Goal: Information Seeking & Learning: Find specific fact

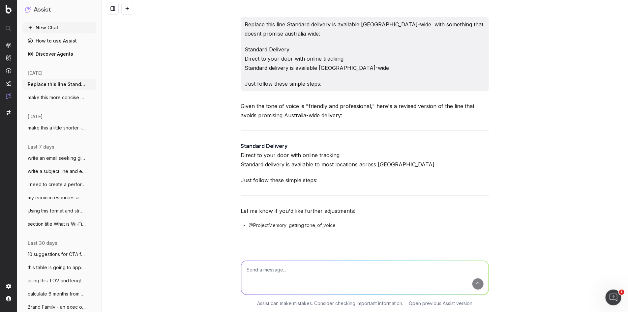
scroll to position [3101, 0]
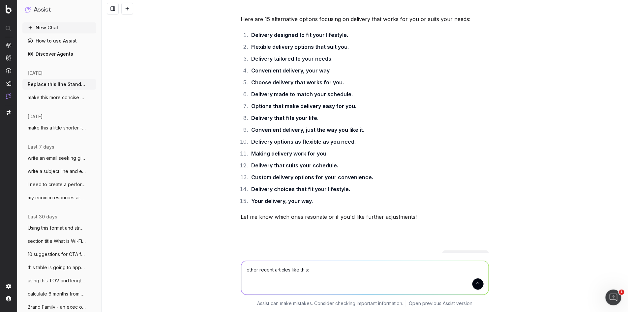
type textarea "other recent articles like this: [URL][DOMAIN_NAME]"
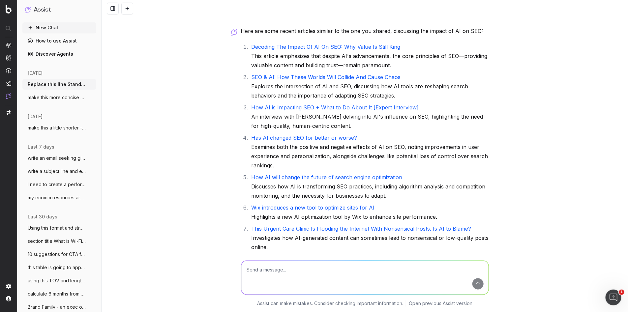
scroll to position [3601, 0]
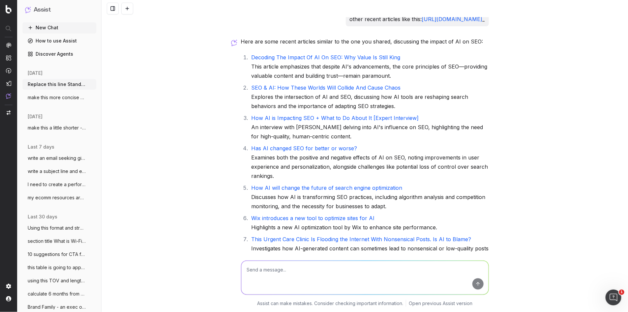
click at [361, 121] on link "How AI is Impacting SEO + What to Do About It [Expert Interview]" at bounding box center [336, 118] width 168 height 7
click at [272, 275] on textarea at bounding box center [364, 278] width 247 height 34
type textarea "no must be as recent as last two months"
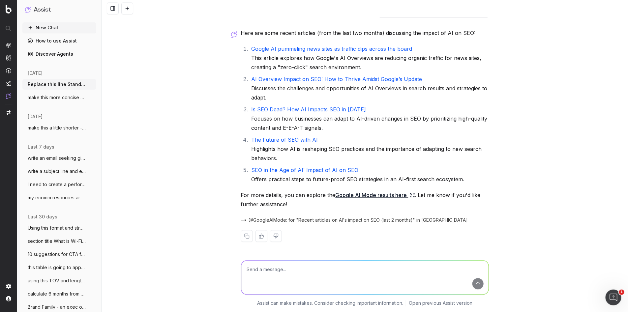
scroll to position [3969, 0]
click at [293, 144] on link "The Future of SEO with AI" at bounding box center [285, 140] width 67 height 7
click at [258, 273] on textarea at bounding box center [364, 278] width 247 height 34
paste textarea "evolution of writers from creators to content instructors who manage AI agents.…"
type textarea "what about recent articles about: evolution of writers from creators to content…"
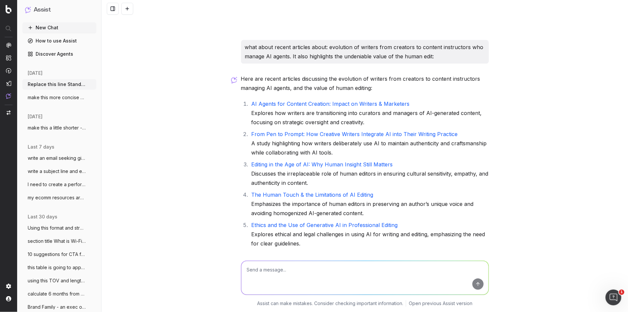
scroll to position [4197, 0]
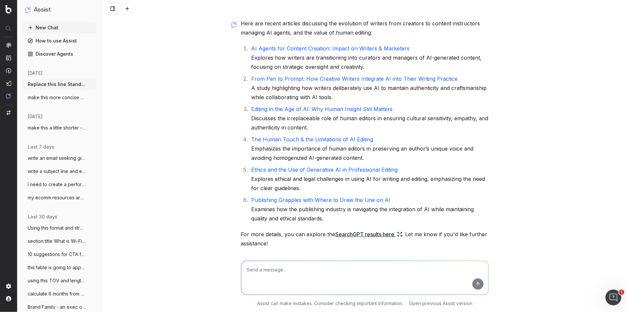
click at [337, 52] on link "AI Agents for Content Creation: Impact on Writers & Marketers" at bounding box center [331, 48] width 158 height 7
